Goal: Transaction & Acquisition: Purchase product/service

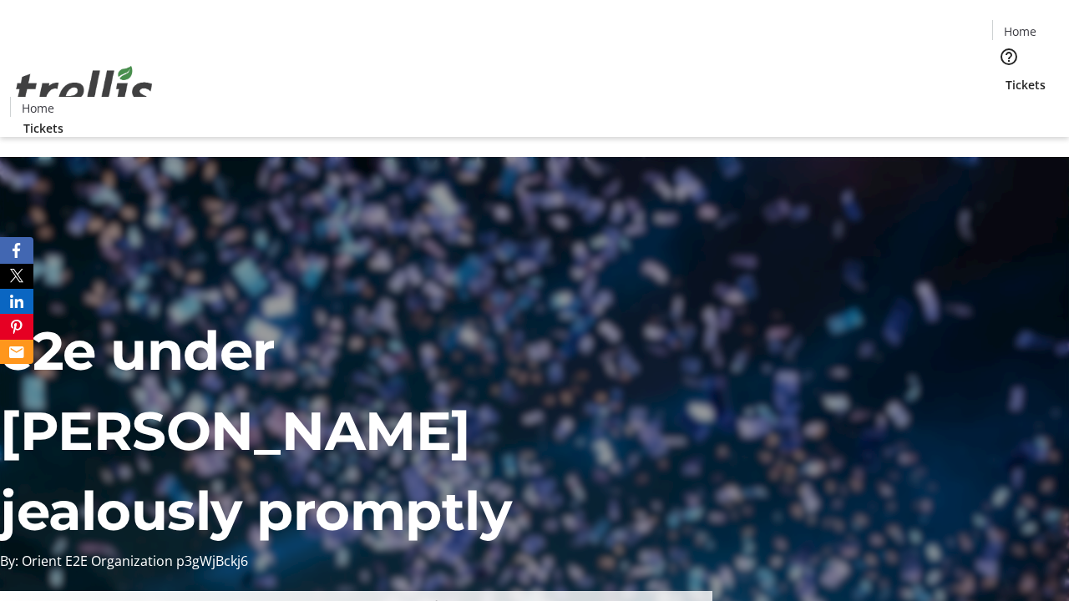
click at [1005, 76] on span "Tickets" at bounding box center [1025, 85] width 40 height 18
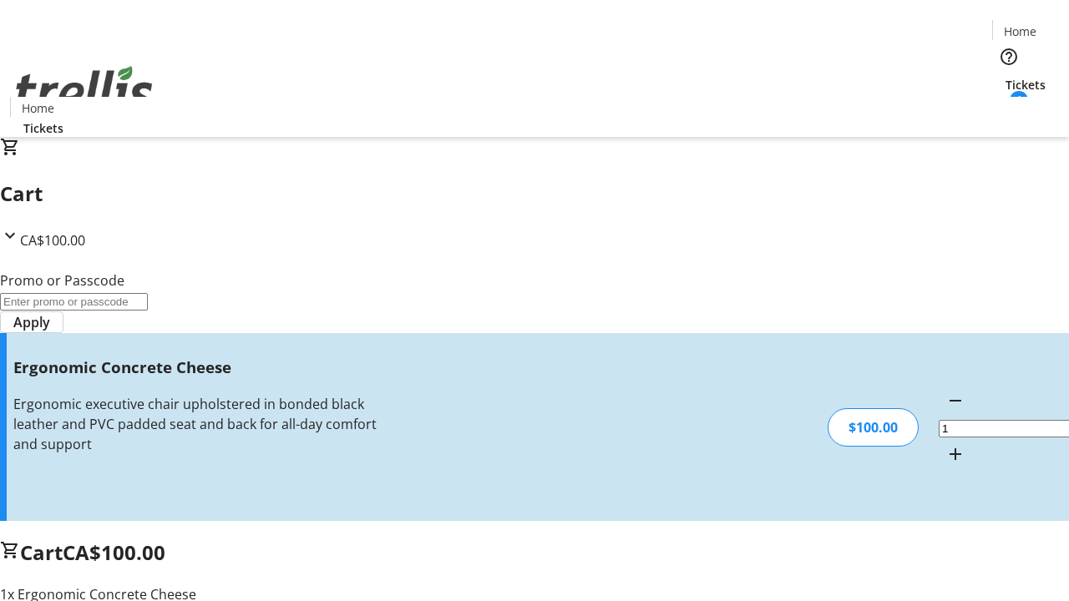
type input "FREE"
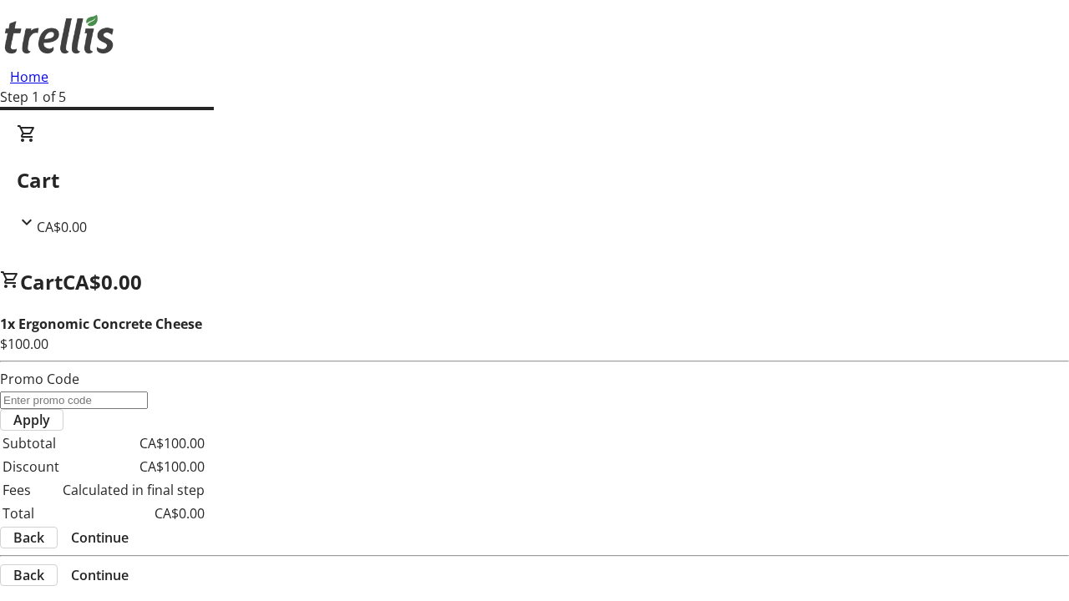
click at [129, 528] on span "Continue" at bounding box center [100, 538] width 58 height 20
